Goal: Task Accomplishment & Management: Manage account settings

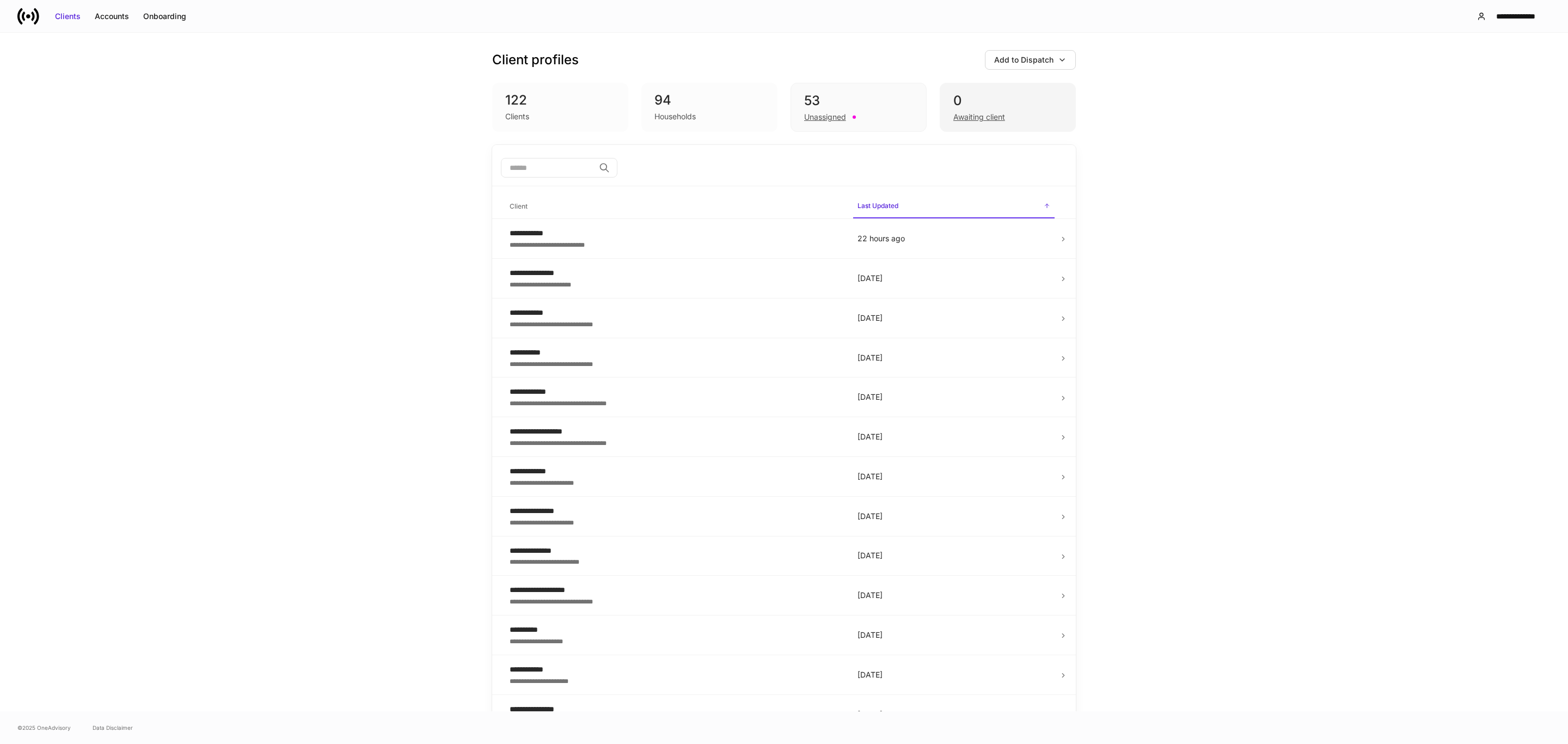
click at [1000, 120] on div "Awaiting client" at bounding box center [1007, 116] width 109 height 13
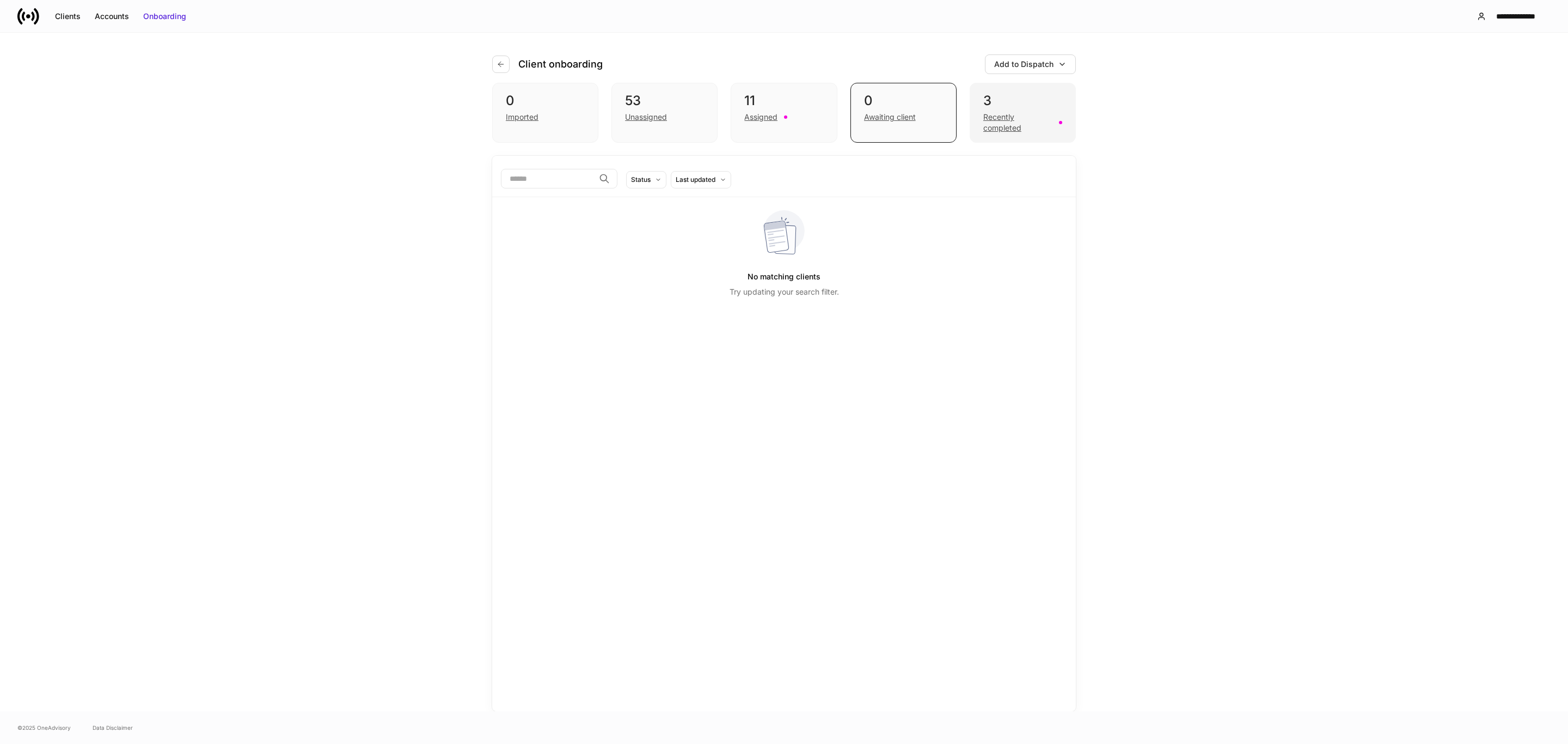
click at [1005, 122] on div "Recently completed" at bounding box center [1018, 122] width 69 height 22
click at [505, 57] on button "button" at bounding box center [501, 64] width 18 height 18
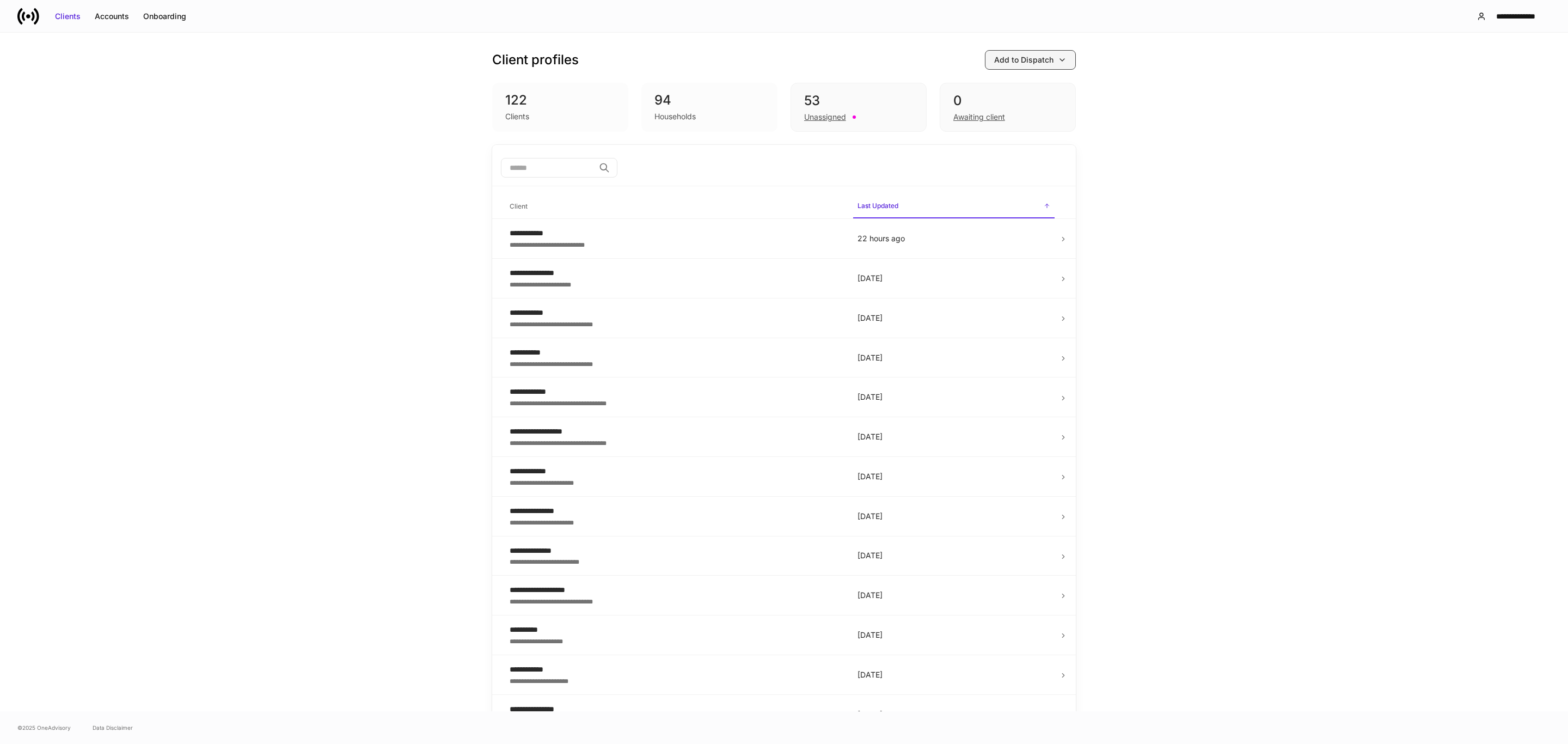
click at [1026, 62] on div "Add to Dispatch" at bounding box center [1023, 60] width 59 height 11
click at [1235, 67] on div at bounding box center [784, 372] width 1568 height 744
click at [1510, 21] on div "**********" at bounding box center [1516, 16] width 51 height 11
click at [1454, 62] on div "Settings" at bounding box center [1456, 66] width 29 height 11
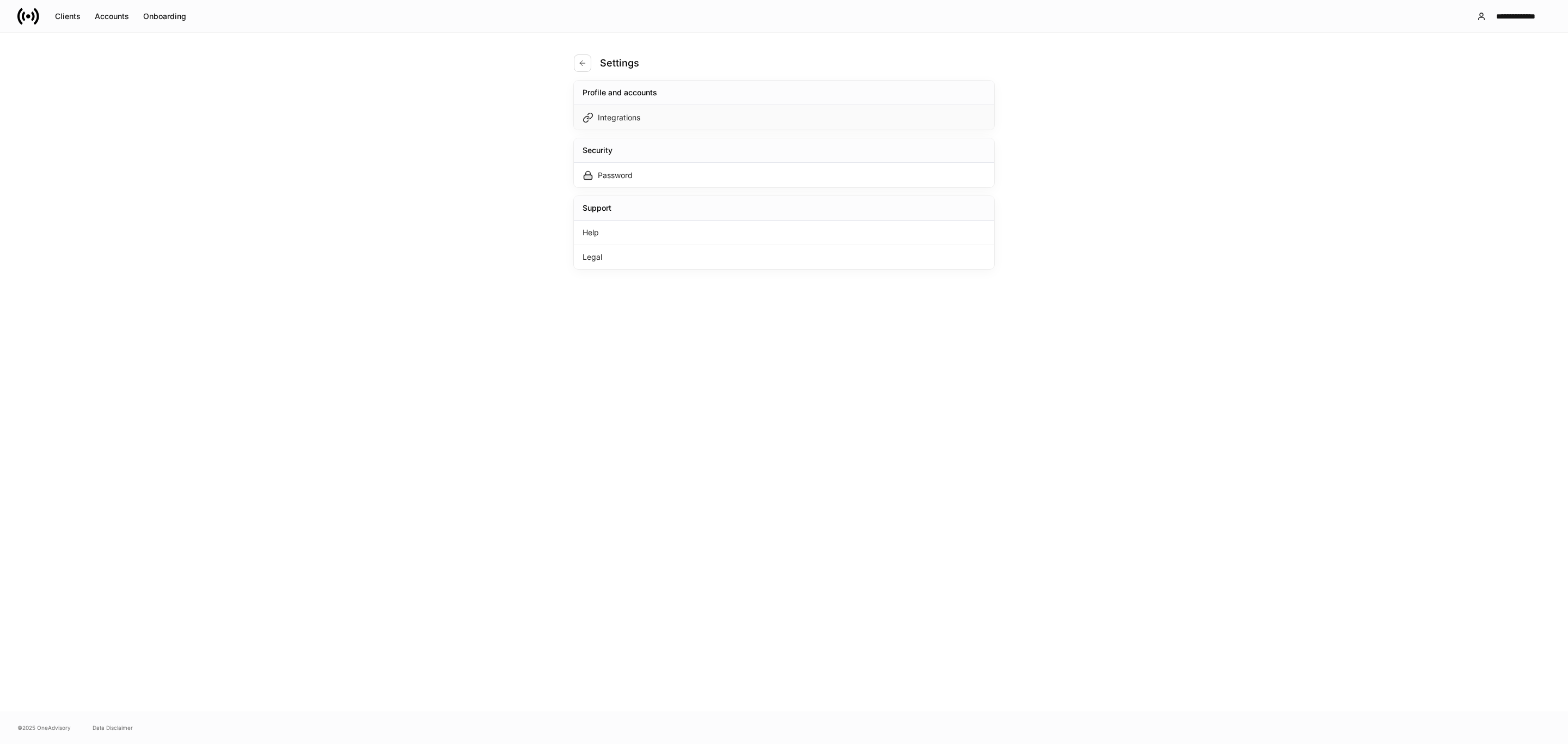
click at [605, 126] on div "Integrations" at bounding box center [784, 118] width 421 height 24
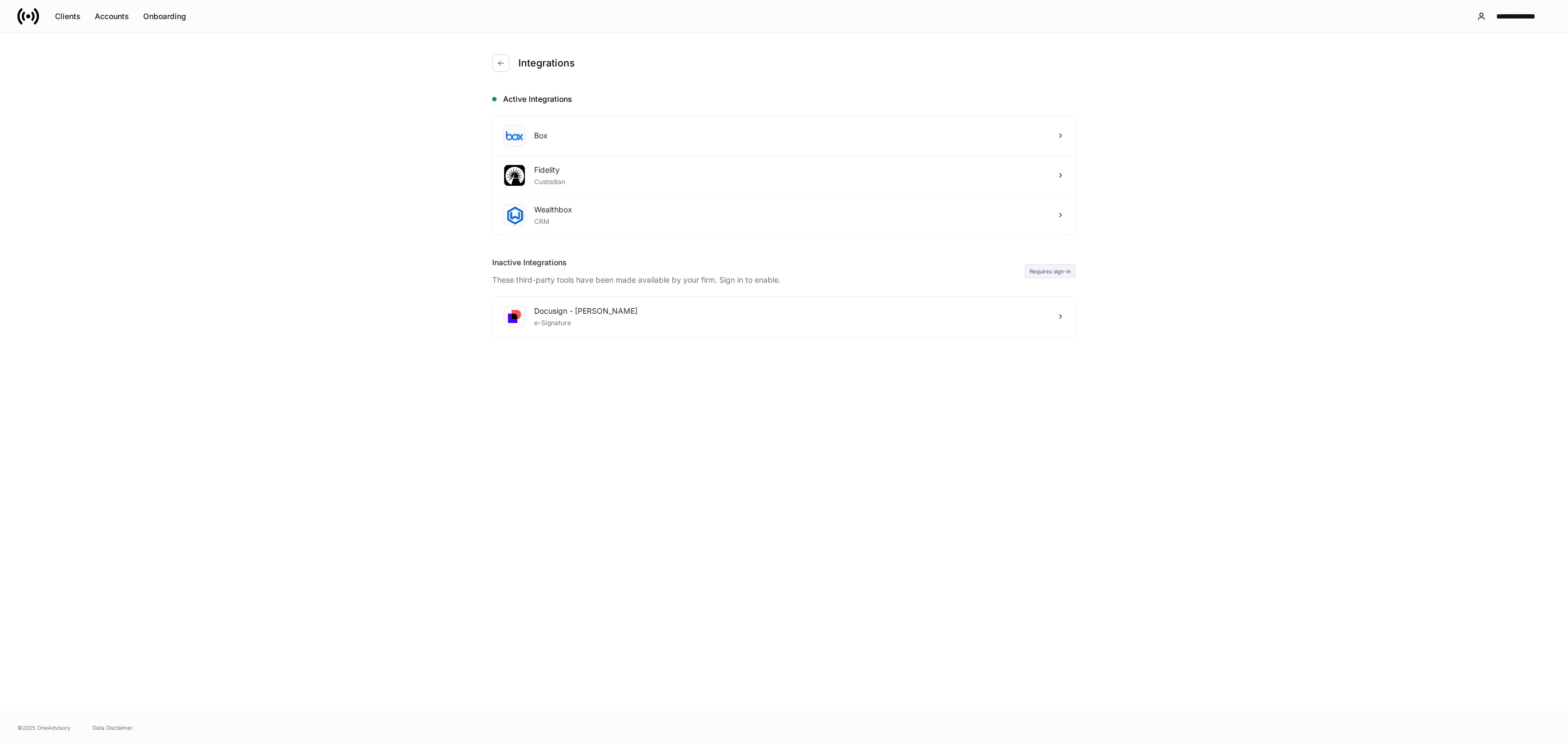
click at [509, 57] on div "Integrations" at bounding box center [538, 63] width 91 height 18
click at [503, 61] on icon "button" at bounding box center [501, 63] width 9 height 9
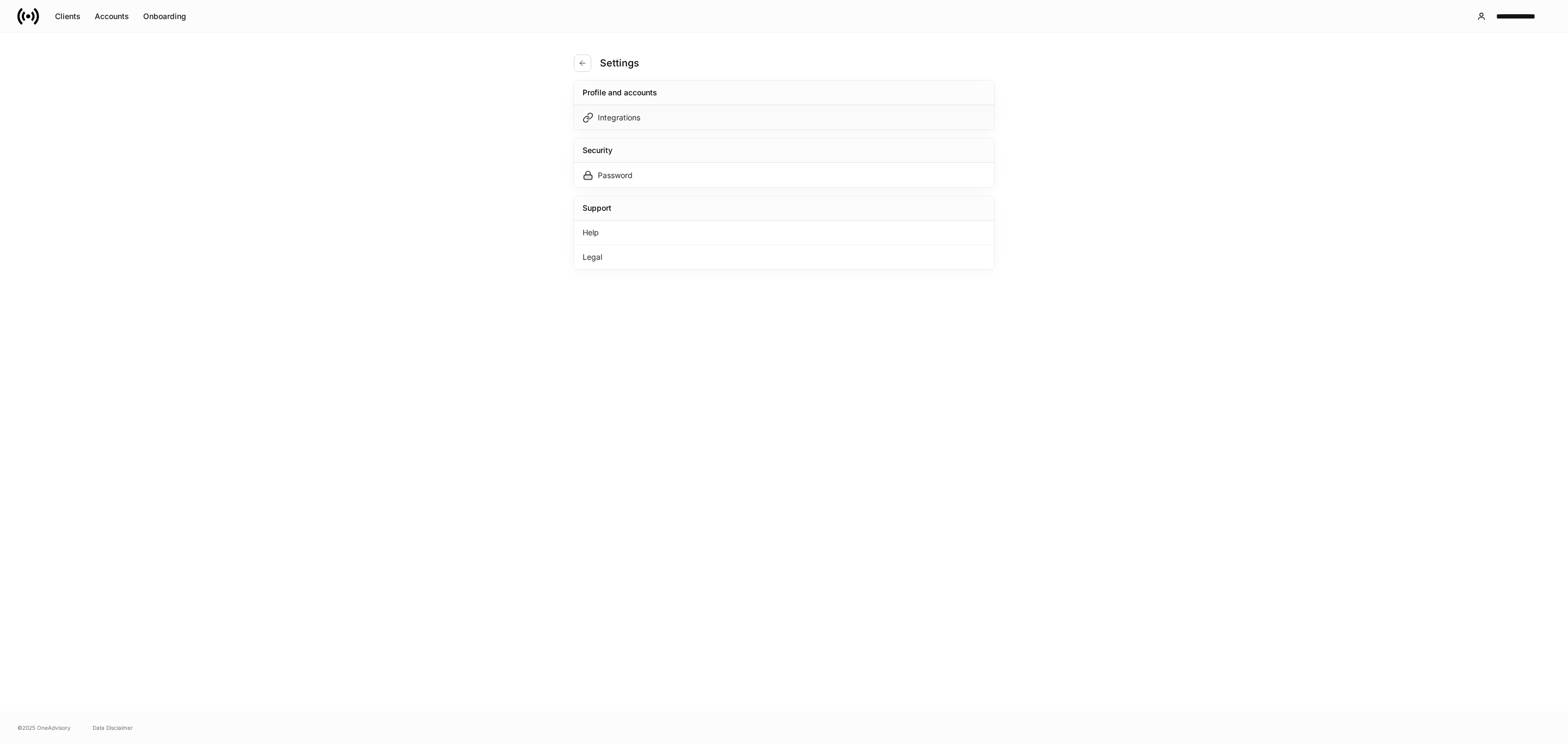
click at [606, 116] on div "Integrations" at bounding box center [619, 118] width 43 height 11
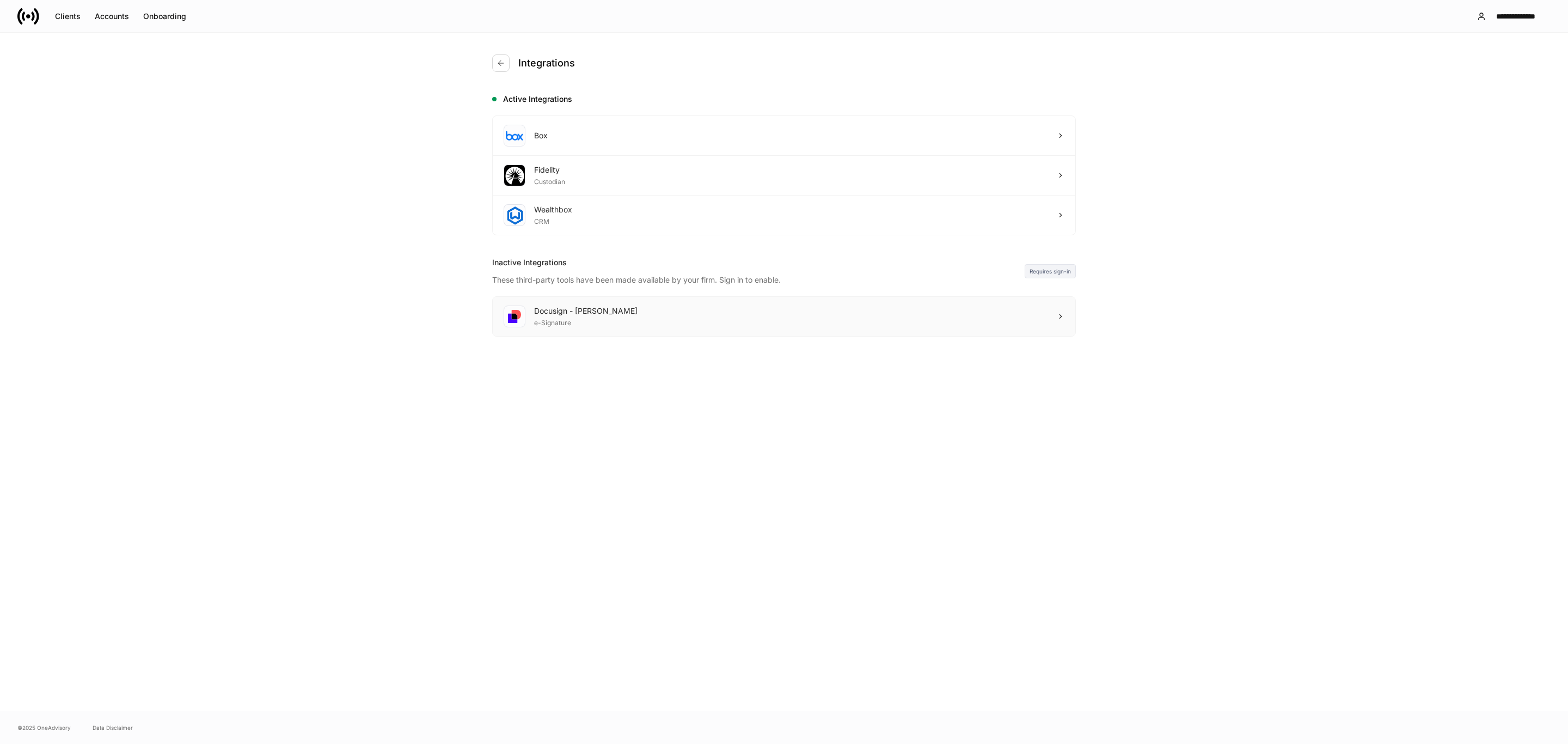
click at [565, 307] on div "Docusign - [PERSON_NAME]" at bounding box center [586, 311] width 103 height 11
